Goal: Task Accomplishment & Management: Manage account settings

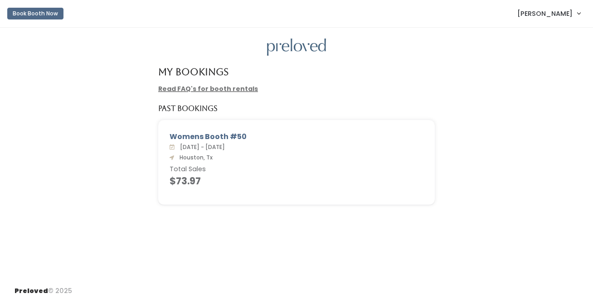
click at [227, 90] on link "Read FAQ's for booth rentals" at bounding box center [208, 88] width 100 height 9
click at [213, 139] on div "Womens Booth #50" at bounding box center [297, 136] width 254 height 11
click at [186, 177] on h4 "$73.97" at bounding box center [297, 181] width 254 height 10
click at [574, 12] on link "[PERSON_NAME]" at bounding box center [548, 13] width 81 height 19
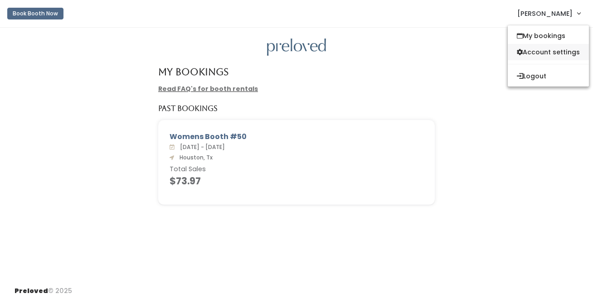
click at [551, 51] on link "Account settings" at bounding box center [548, 52] width 81 height 16
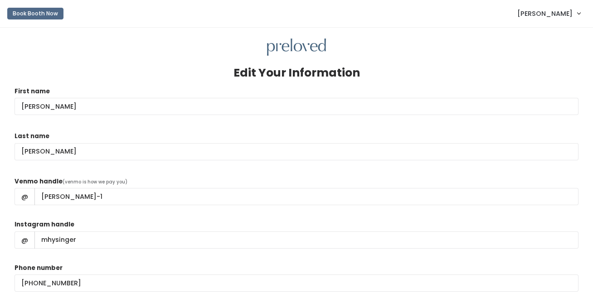
click at [291, 45] on img at bounding box center [296, 48] width 59 height 18
